Goal: Task Accomplishment & Management: Complete application form

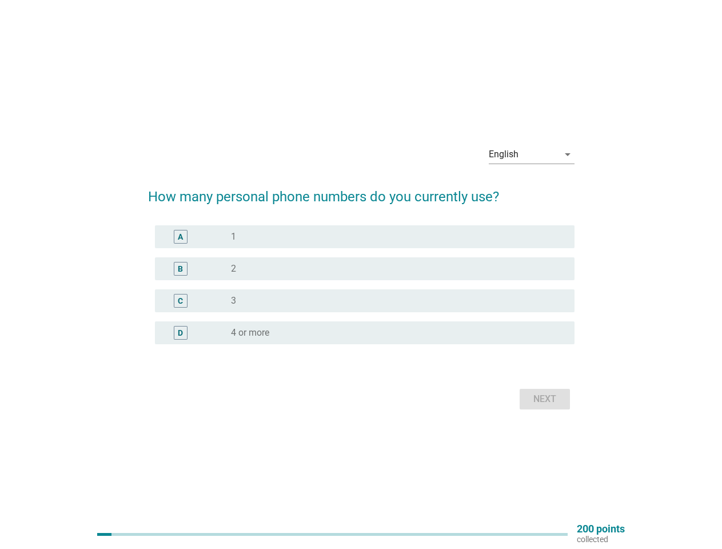
click at [361, 274] on div "radio_button_unchecked 2" at bounding box center [398, 269] width 334 height 14
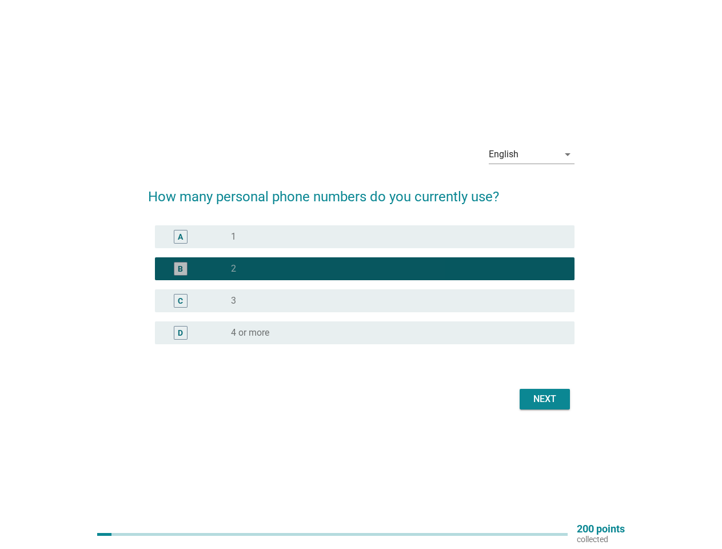
click at [531, 154] on div "English" at bounding box center [524, 154] width 70 height 18
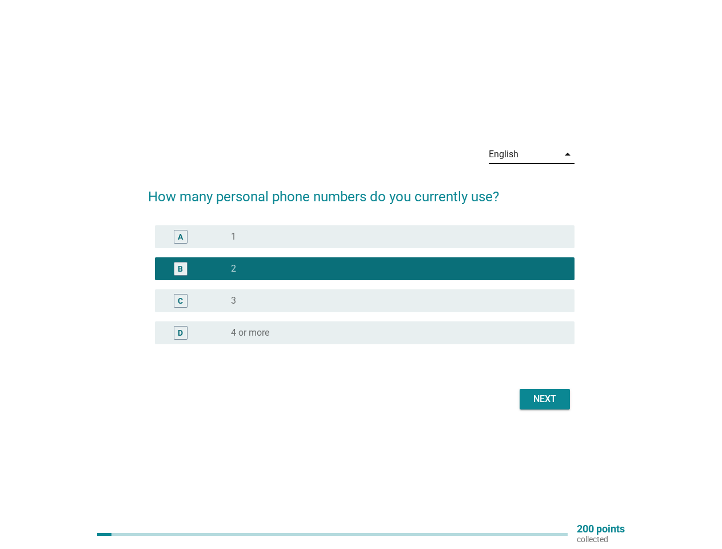
click at [361, 291] on div "C radio_button_unchecked 3" at bounding box center [364, 300] width 419 height 23
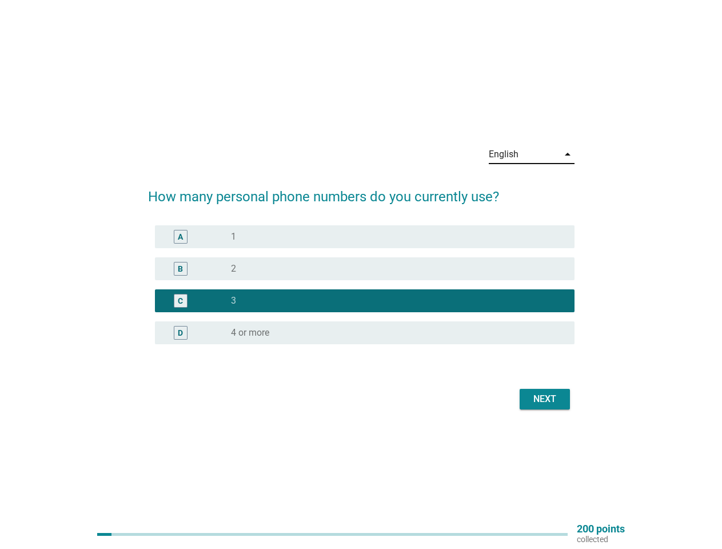
click at [361, 285] on div "C radio_button_checked 3" at bounding box center [361, 301] width 426 height 32
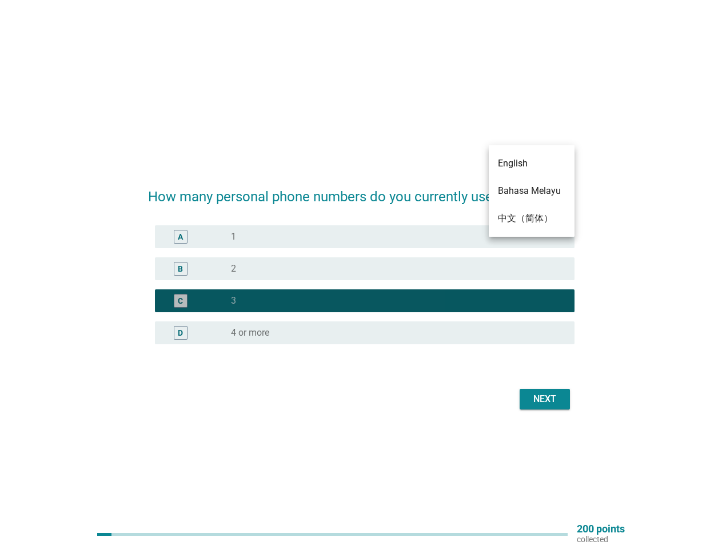
click at [365, 237] on div "radio_button_unchecked 1" at bounding box center [393, 236] width 325 height 11
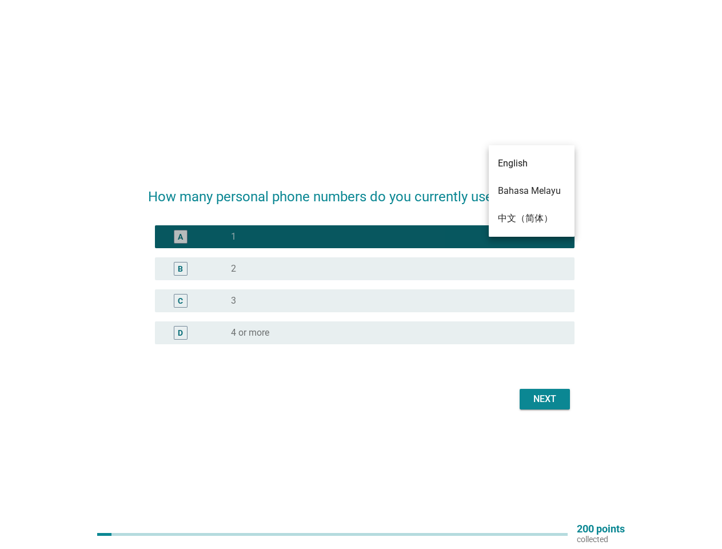
click at [365, 269] on div "radio_button_unchecked 2" at bounding box center [393, 268] width 325 height 11
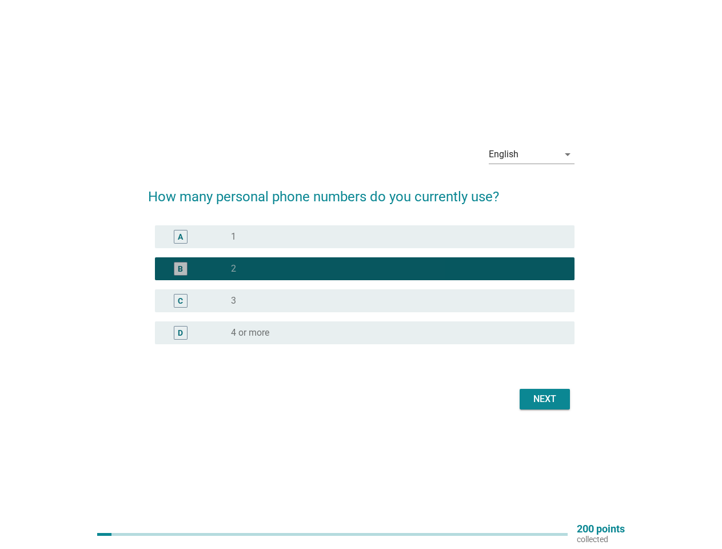
click at [365, 301] on div "radio_button_unchecked 3" at bounding box center [393, 300] width 325 height 11
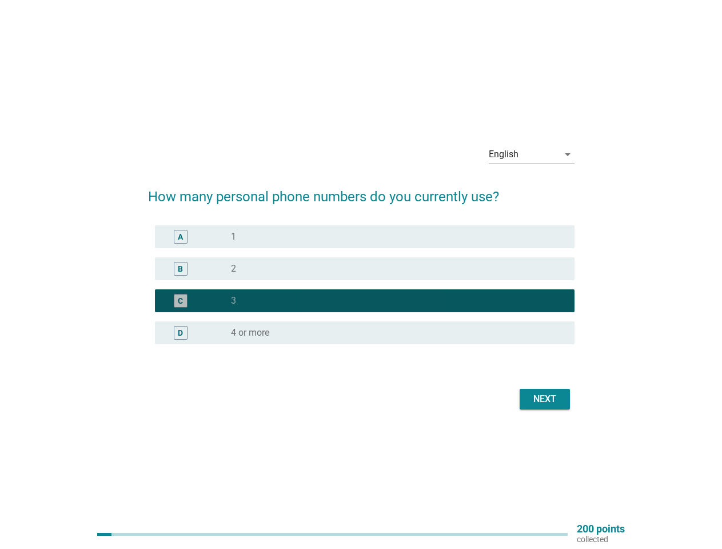
click at [365, 333] on div "radio_button_unchecked 4 or more" at bounding box center [393, 332] width 325 height 11
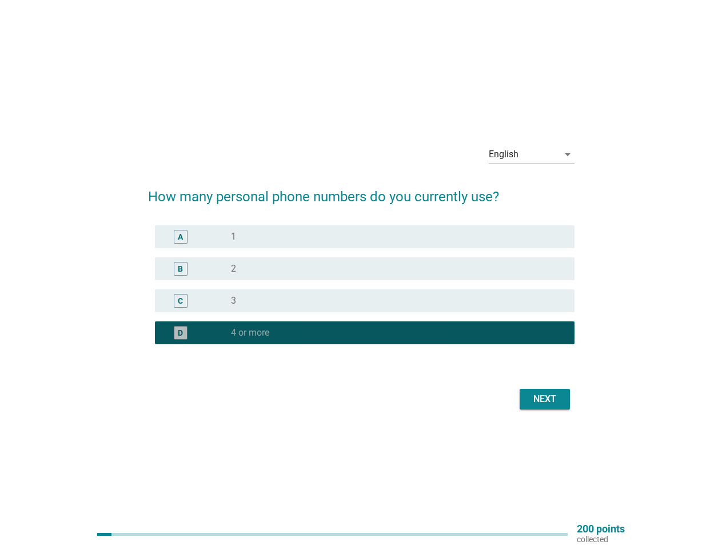
click at [250, 333] on label "4 or more" at bounding box center [250, 332] width 38 height 11
click at [545, 399] on div "Next" at bounding box center [545, 399] width 32 height 14
